Goal: Complete application form: Complete application form

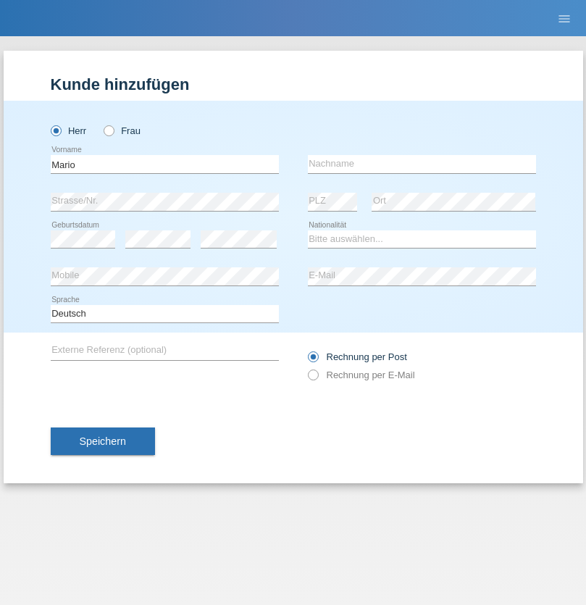
type input "Mario"
click at [422, 164] on input "text" at bounding box center [422, 164] width 228 height 18
type input "[PERSON_NAME]"
select select "PE"
select select "C"
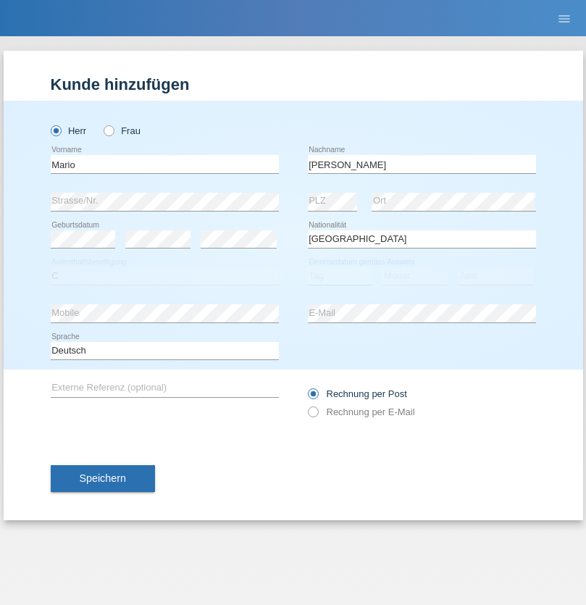
select select "01"
select select "04"
select select "2021"
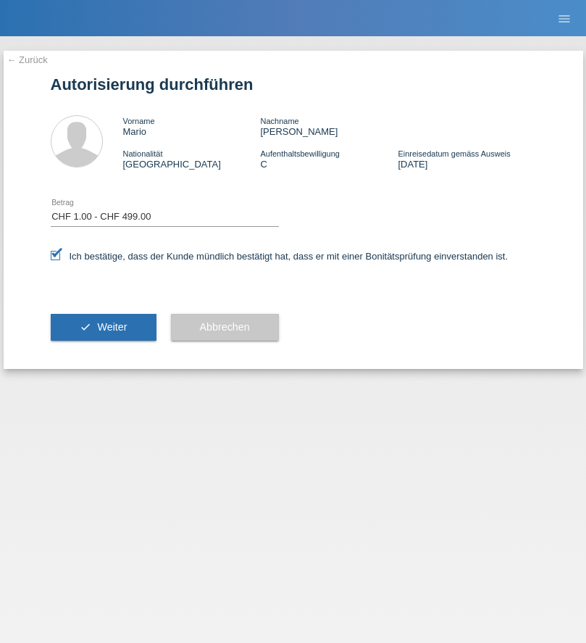
select select "1"
click at [103, 327] on span "Weiter" at bounding box center [112, 327] width 30 height 12
